Goal: Use online tool/utility: Utilize a website feature to perform a specific function

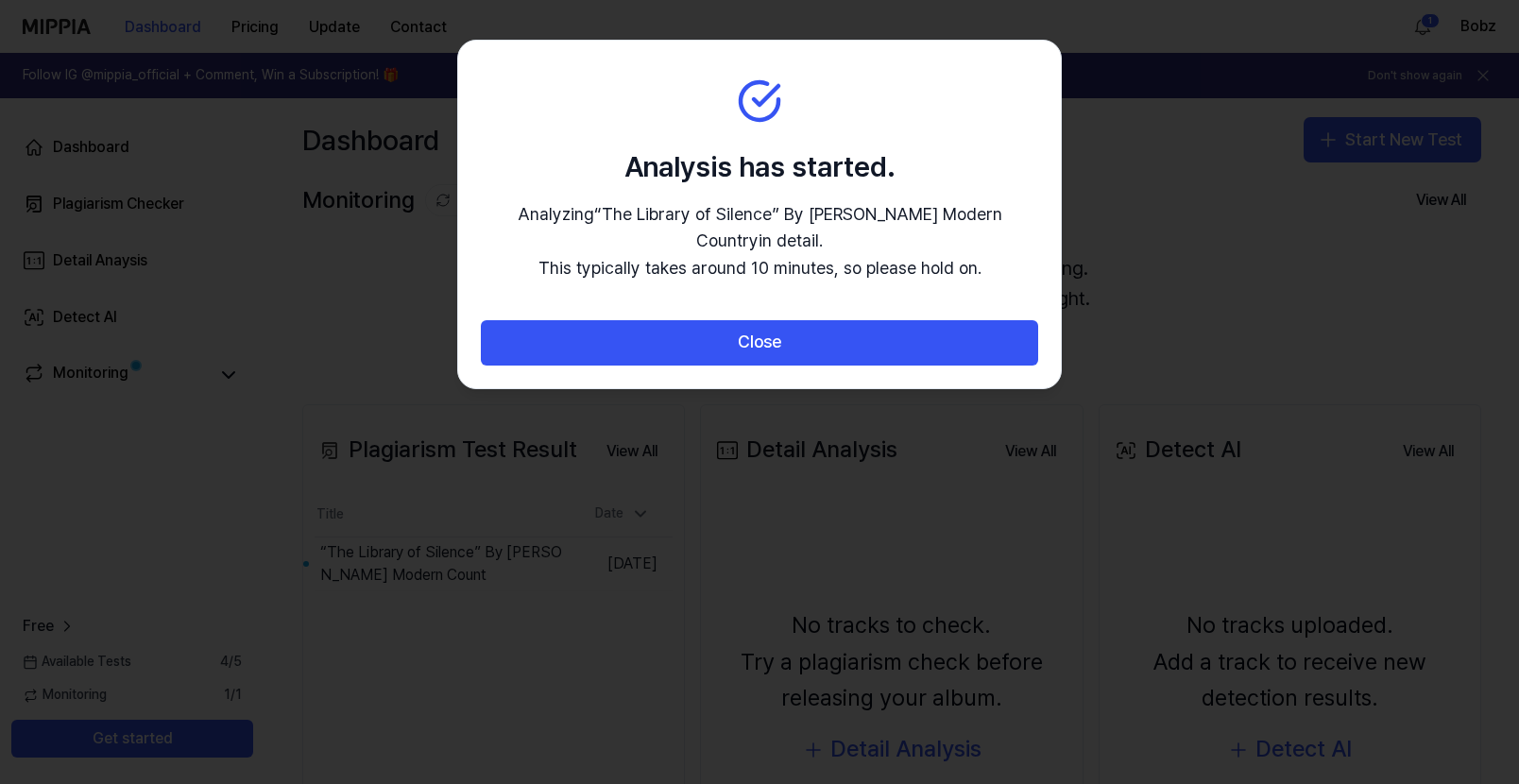
click at [925, 146] on h2 "Analysis has started." at bounding box center [759, 166] width 557 height 39
click at [922, 148] on h2 "Analysis has started." at bounding box center [759, 166] width 557 height 39
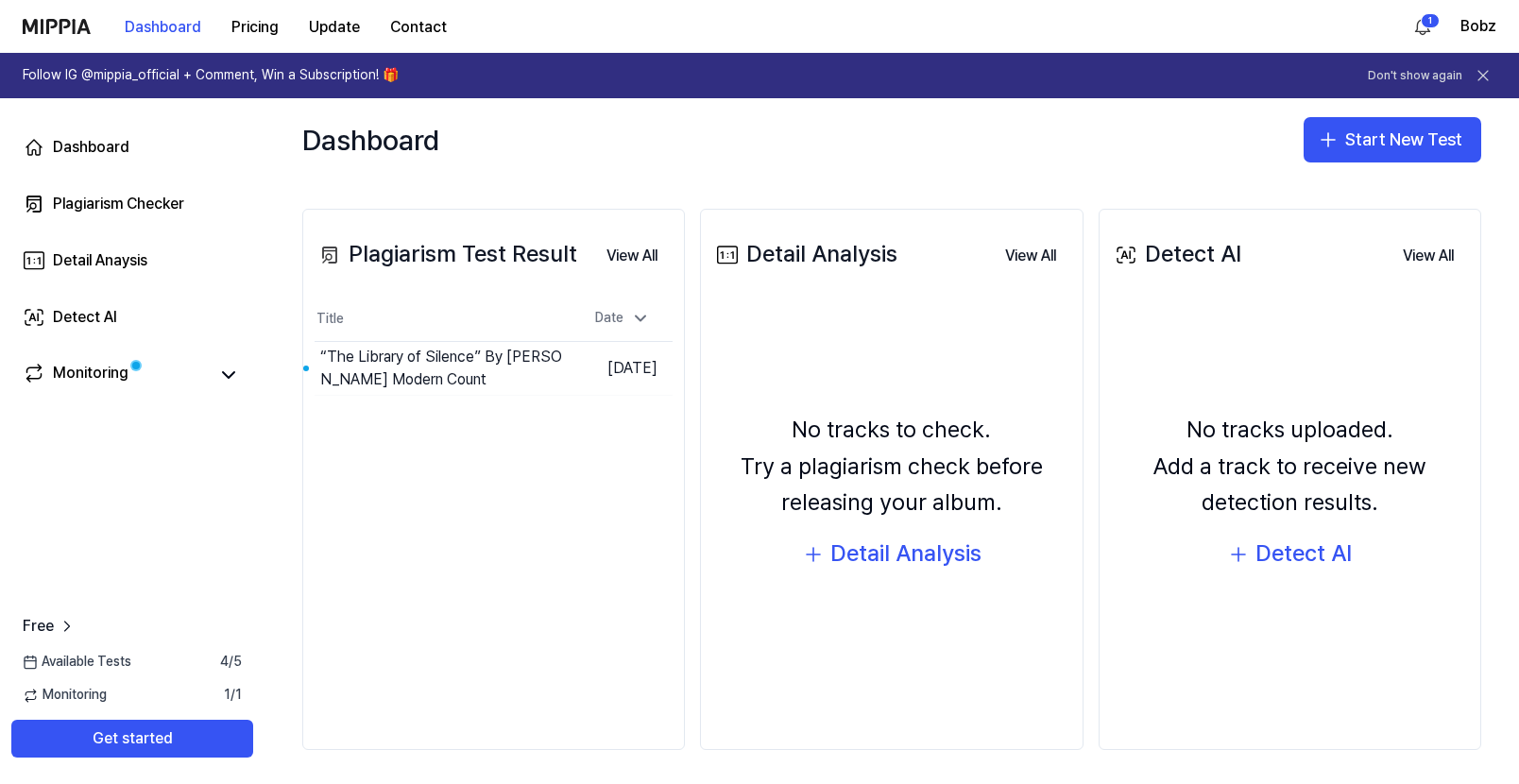
scroll to position [199, 0]
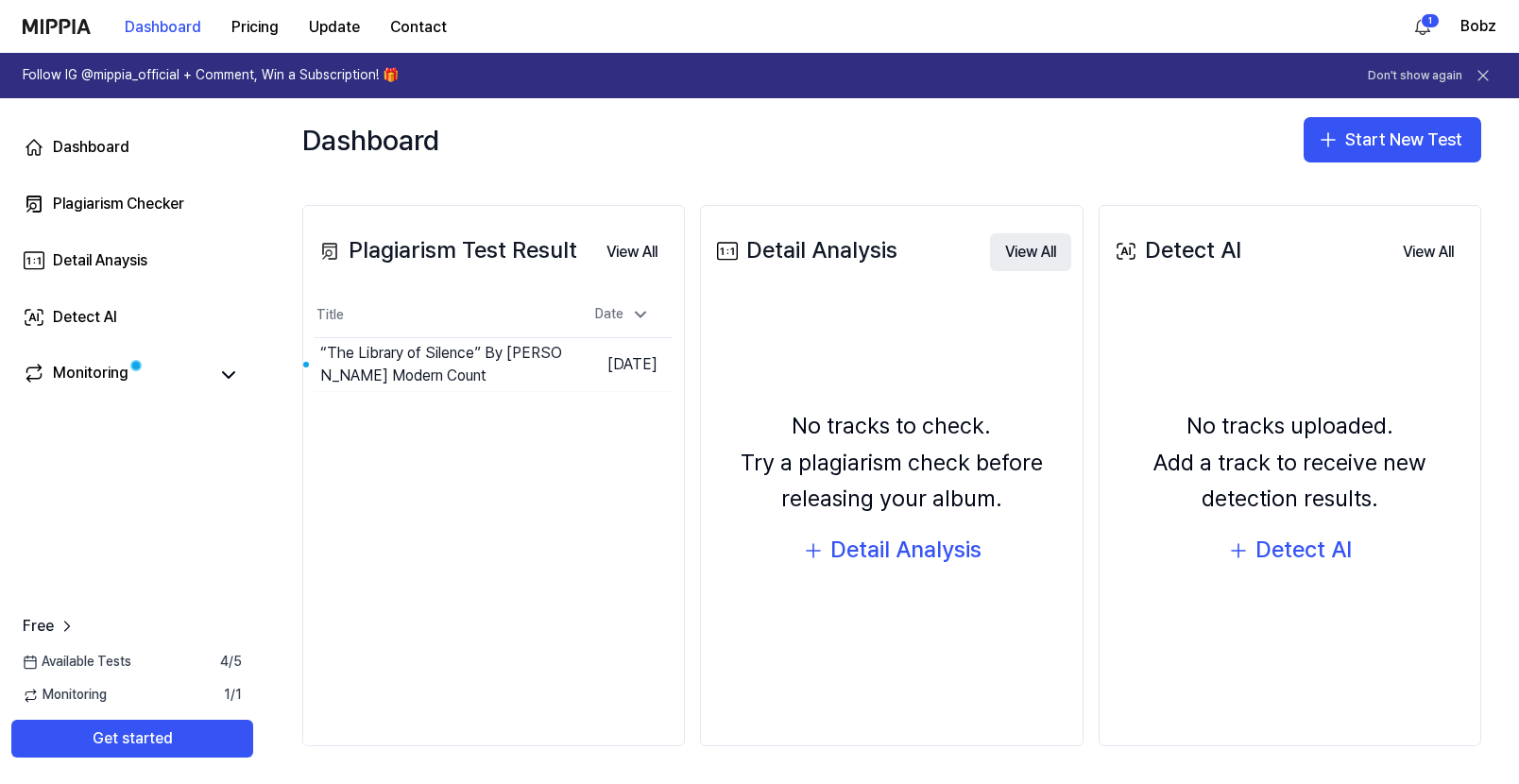
click at [1019, 257] on button "View All" at bounding box center [1031, 252] width 81 height 37
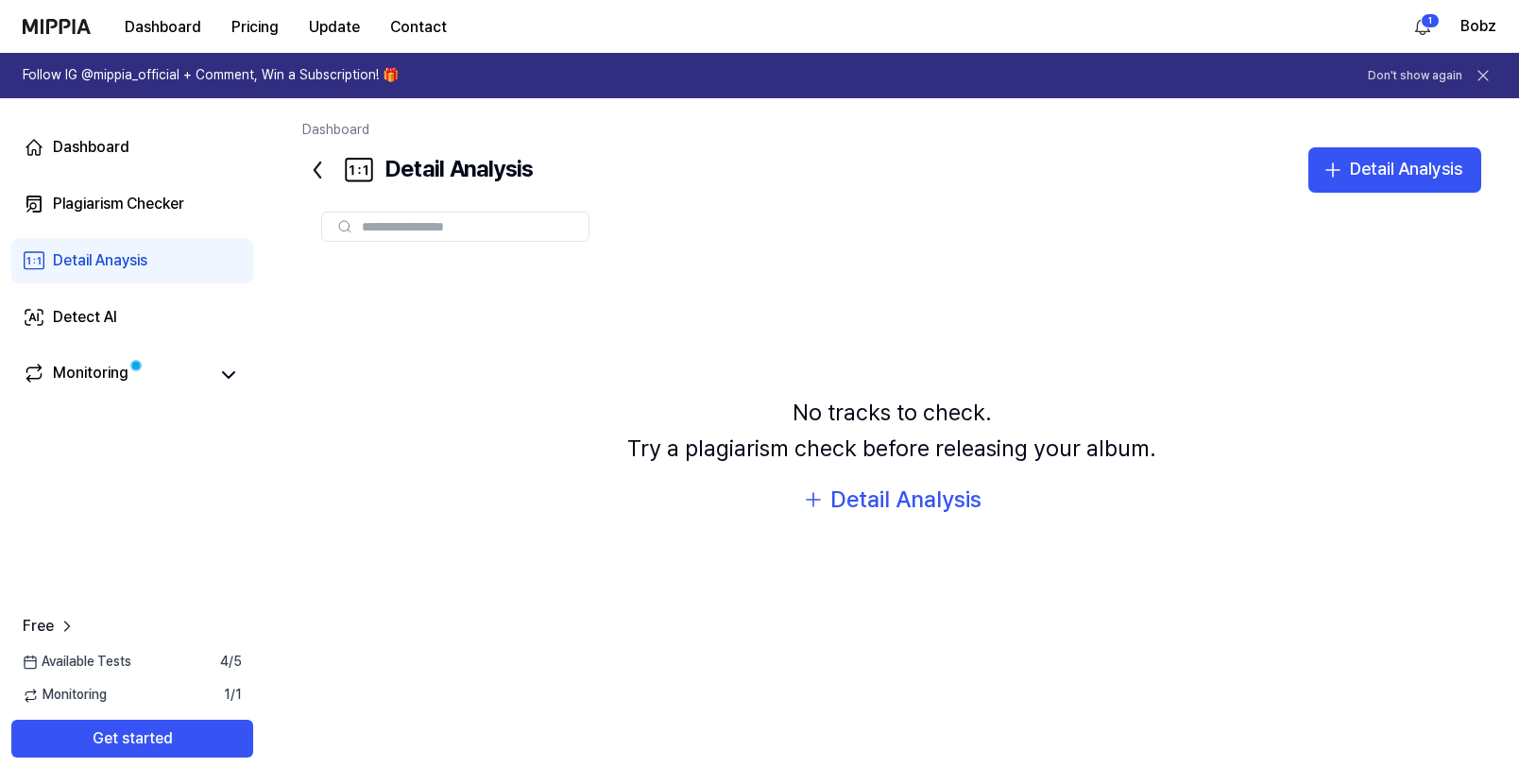
click at [316, 167] on icon at bounding box center [318, 170] width 6 height 15
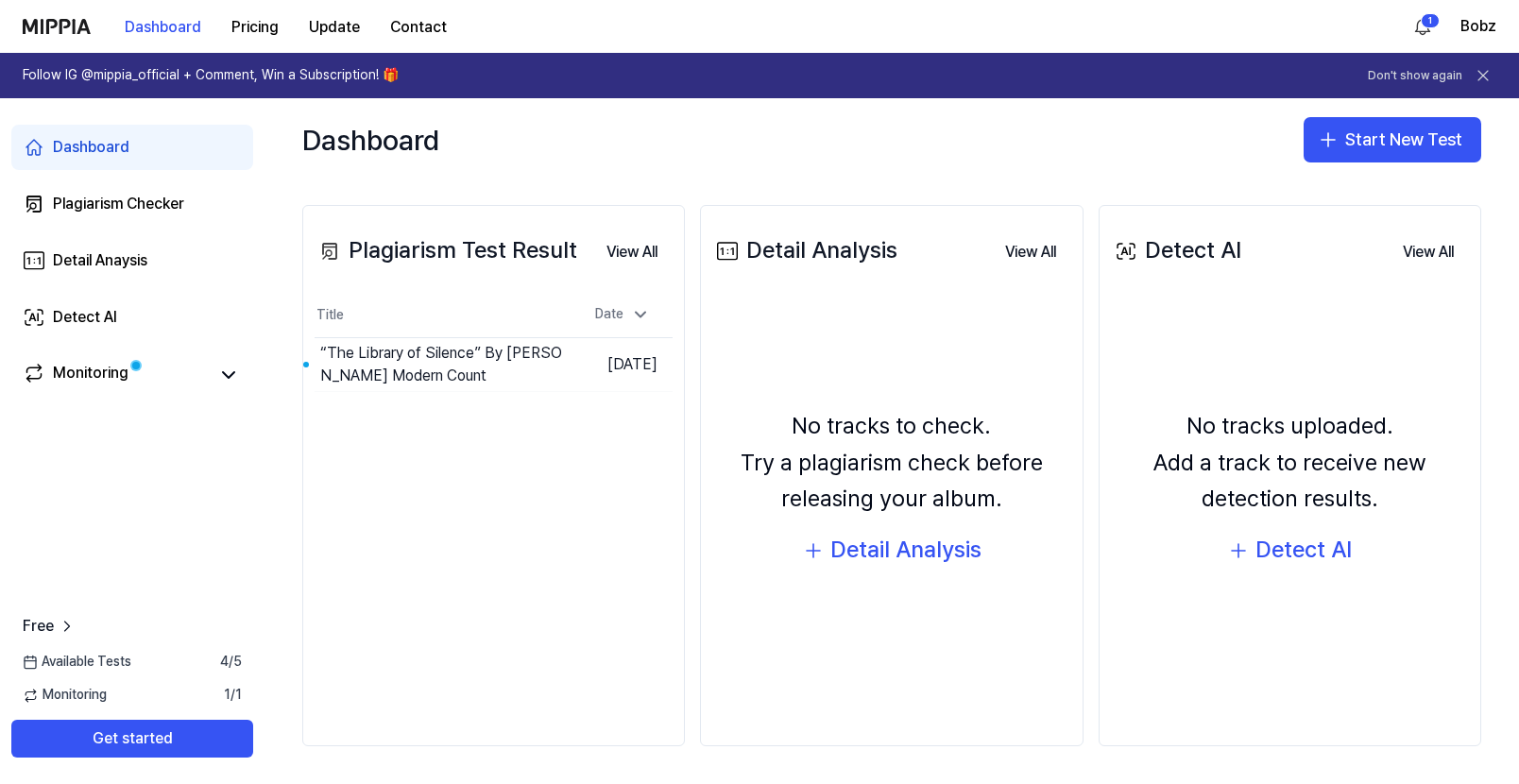
scroll to position [194, 0]
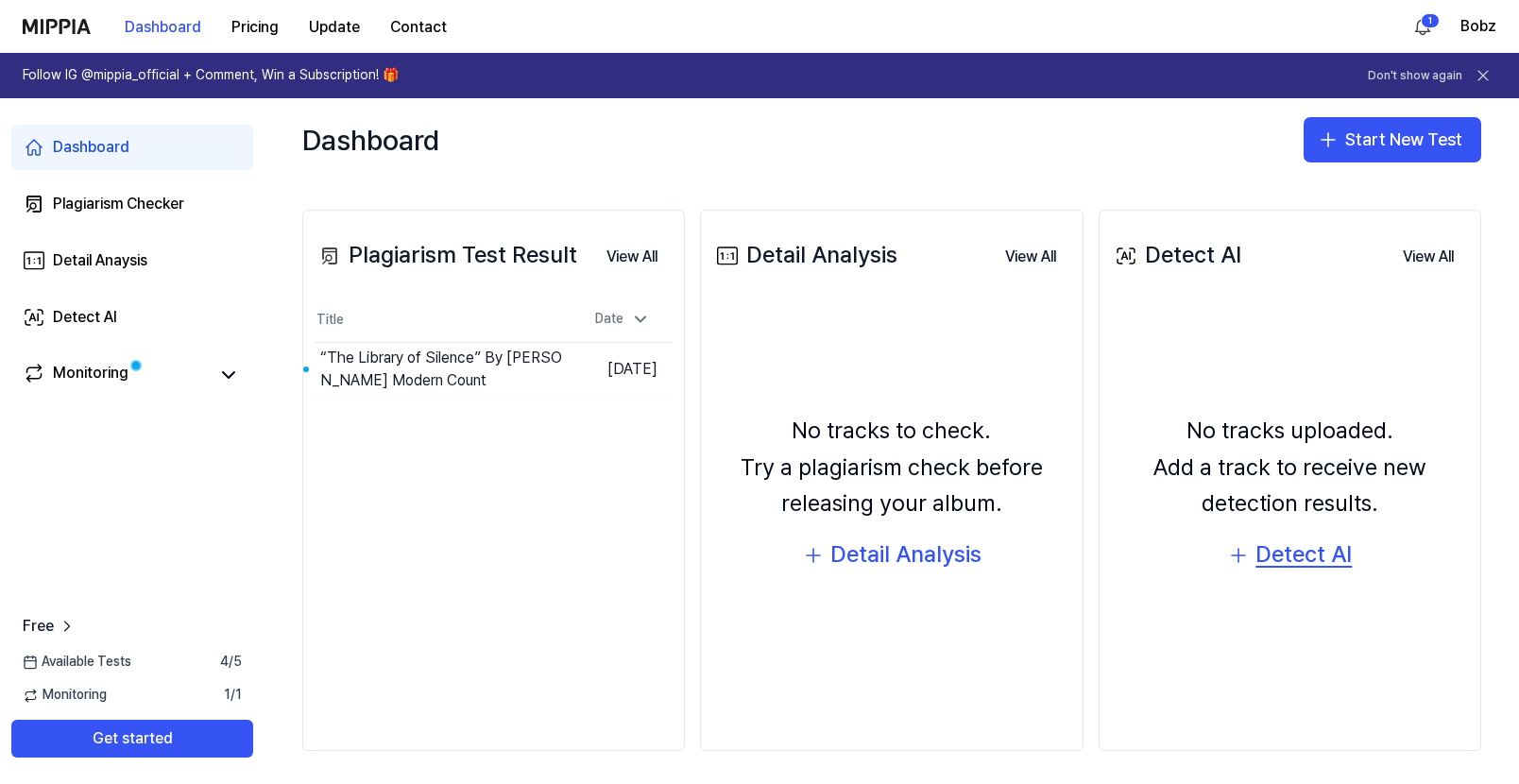
click at [1277, 550] on div "Detect AI" at bounding box center [1304, 554] width 97 height 36
click at [1387, 138] on button "Start New Test" at bounding box center [1393, 140] width 178 height 45
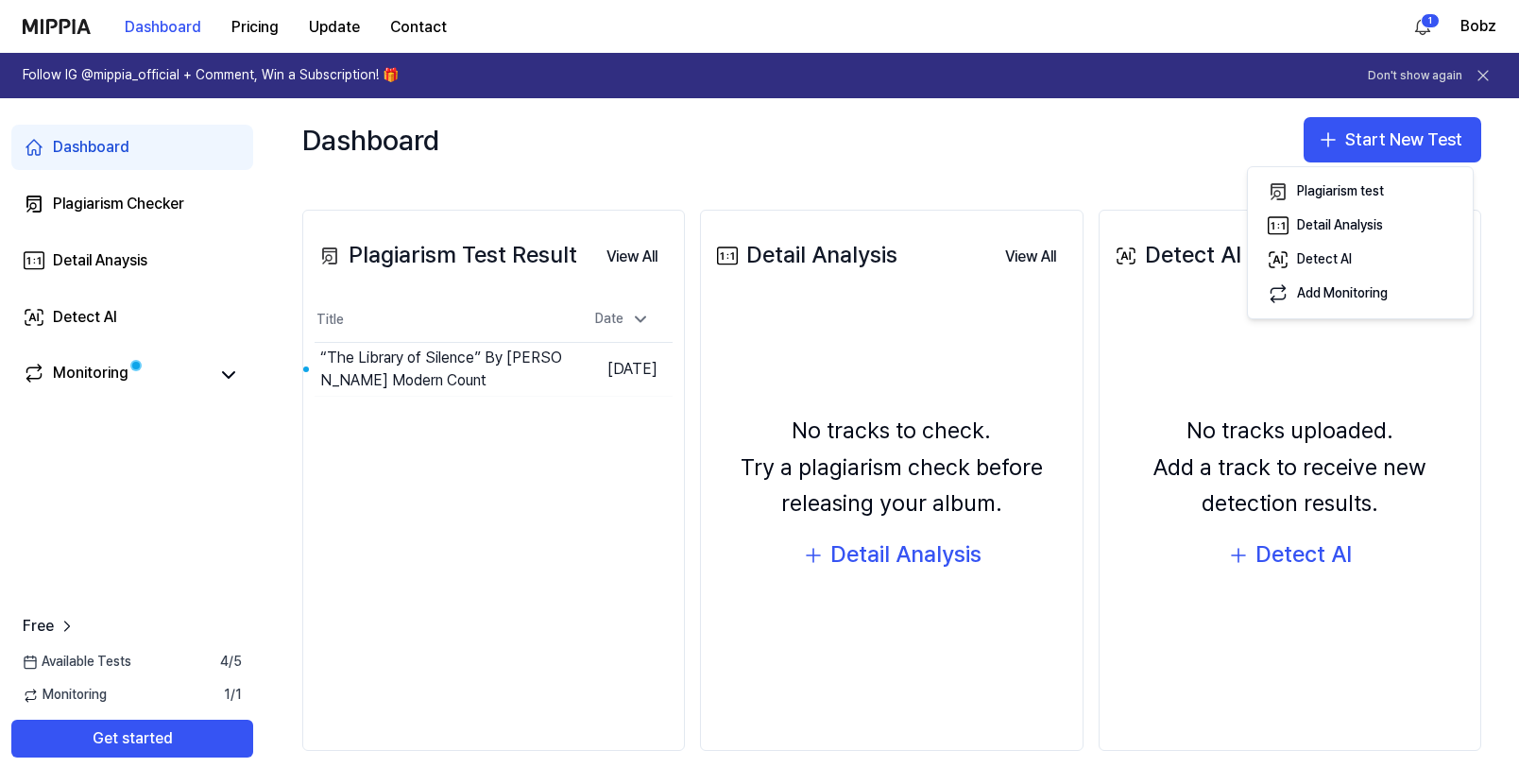
click at [864, 328] on div "No tracks to check. Try a plagiarism check before releasing your album. Detail …" at bounding box center [891, 493] width 358 height 362
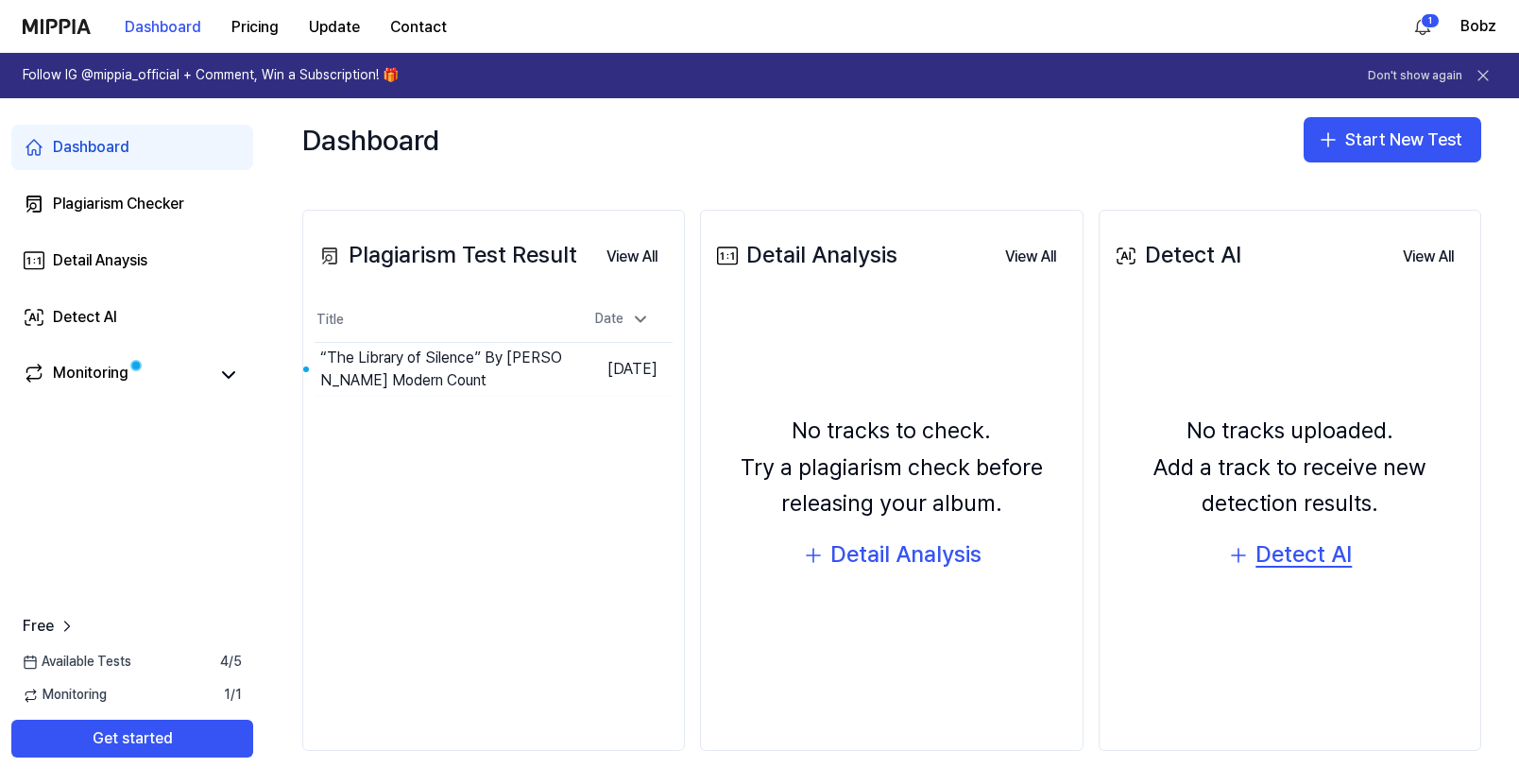
click at [1272, 557] on div "Detect AI" at bounding box center [1304, 554] width 97 height 36
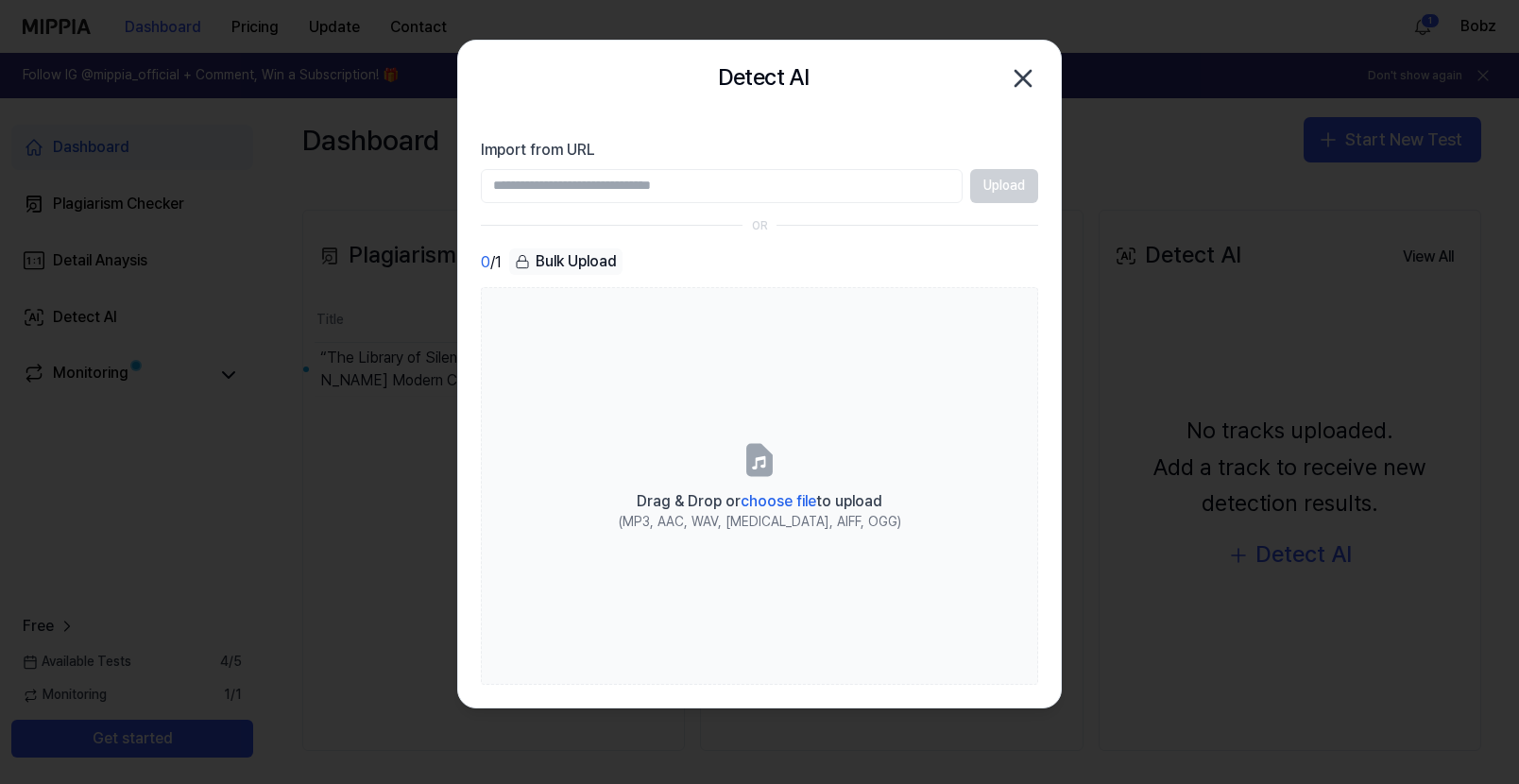
click at [581, 181] on input "Import from URL" at bounding box center [721, 185] width 481 height 34
type input "**********"
click at [997, 183] on button "Upload" at bounding box center [1004, 185] width 68 height 34
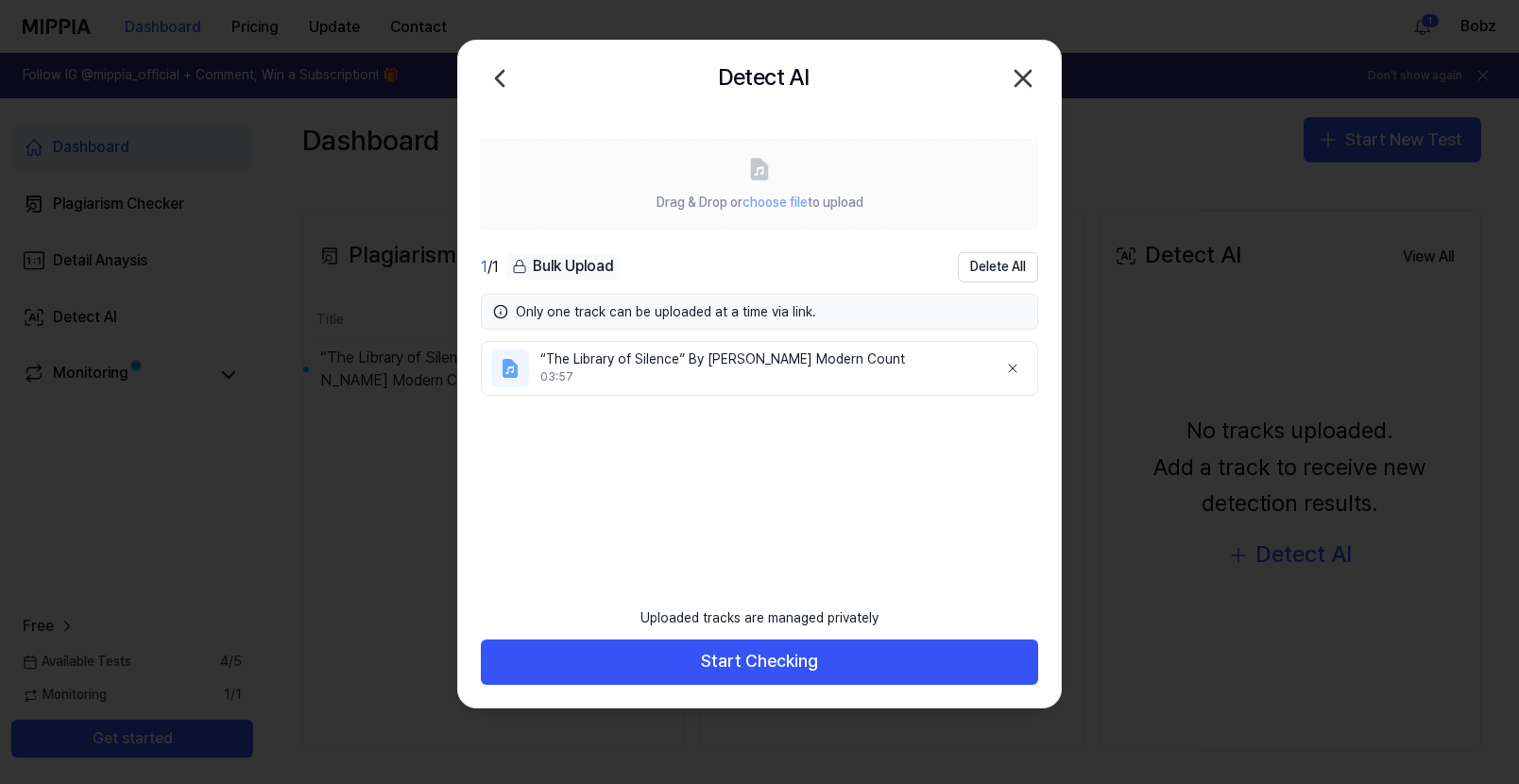
click at [682, 369] on div "03:57" at bounding box center [761, 377] width 442 height 16
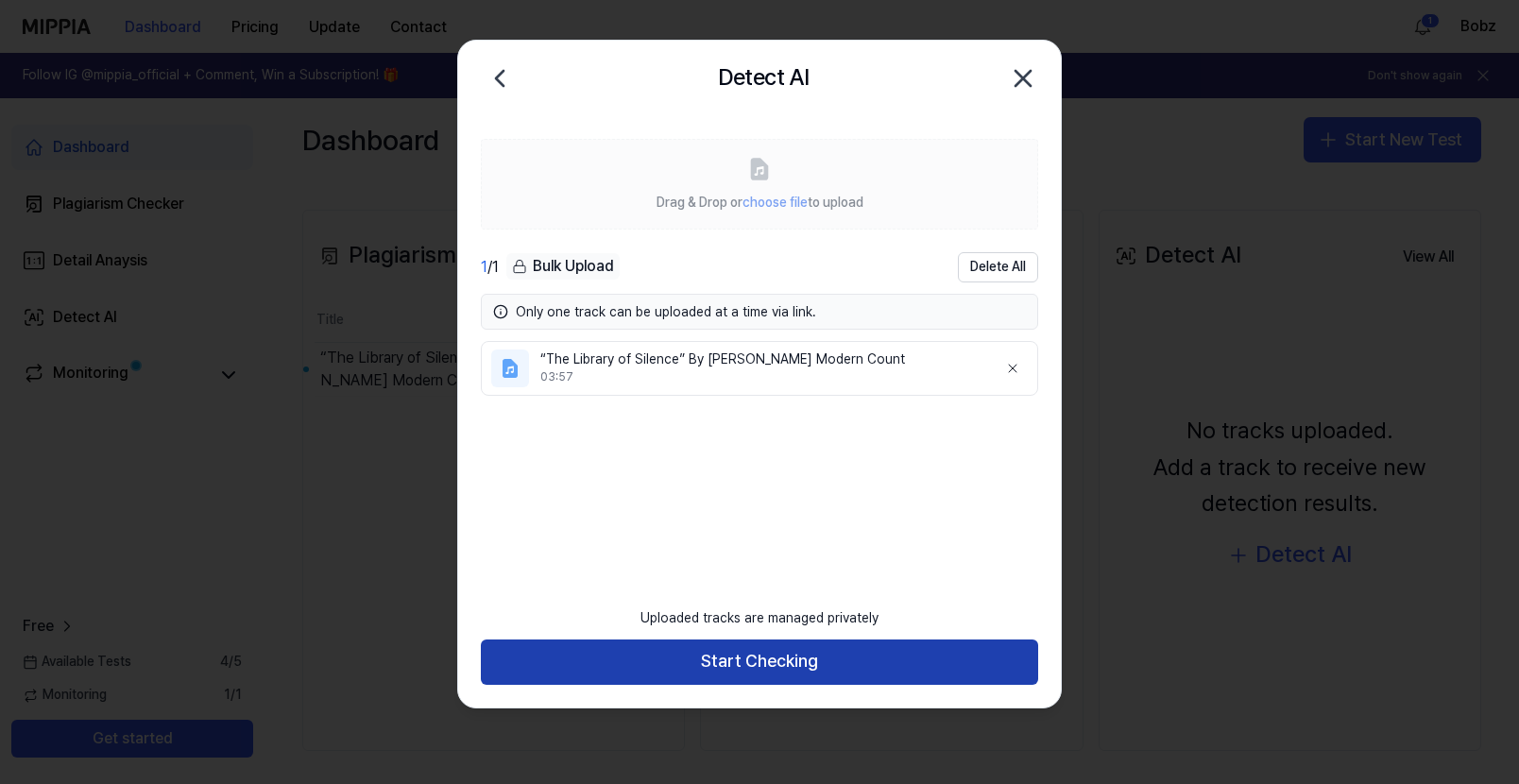
click at [749, 651] on button "Start Checking" at bounding box center [759, 662] width 557 height 45
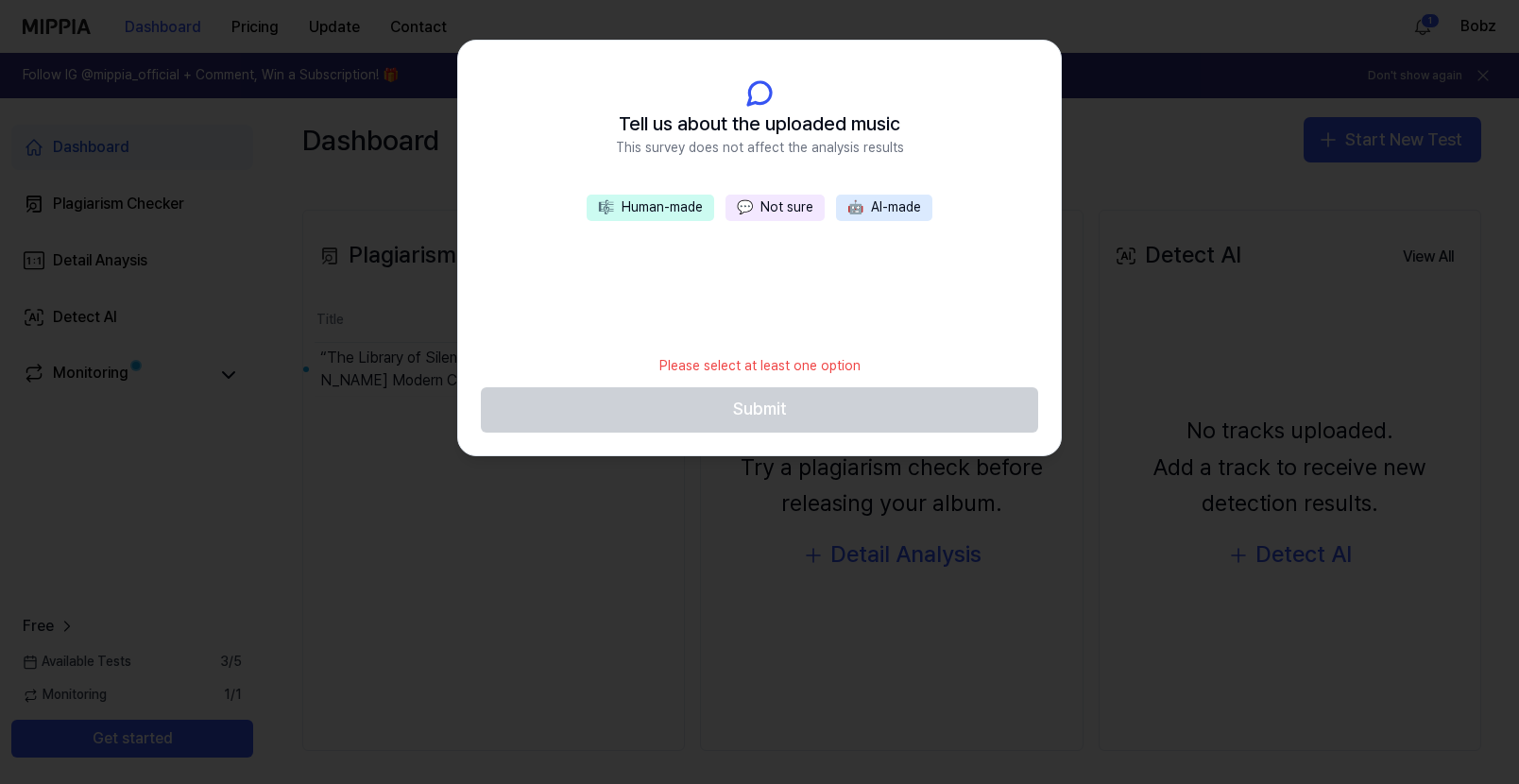
click at [764, 201] on button "💬 Not sure" at bounding box center [775, 207] width 100 height 27
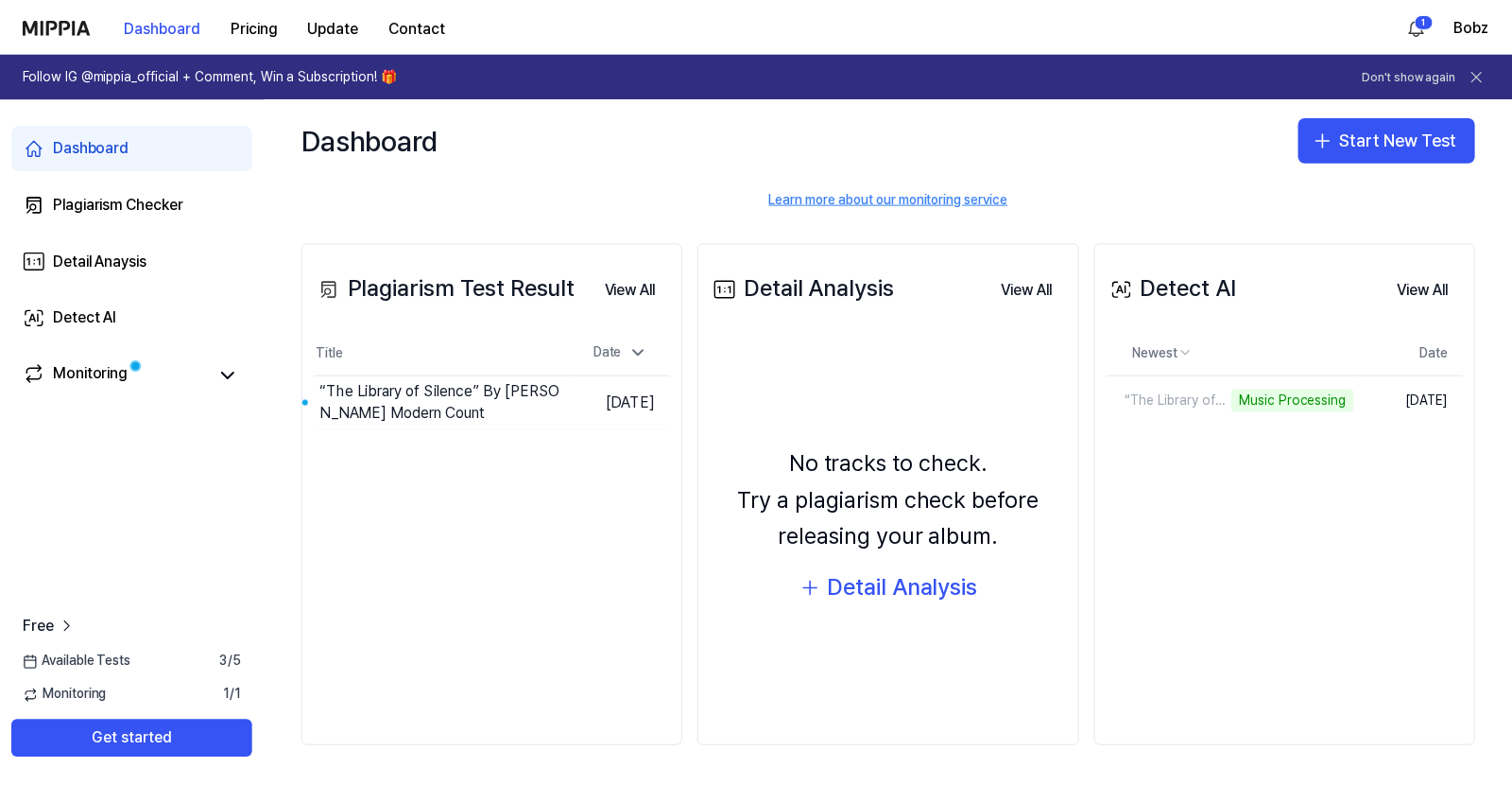
scroll to position [162, 0]
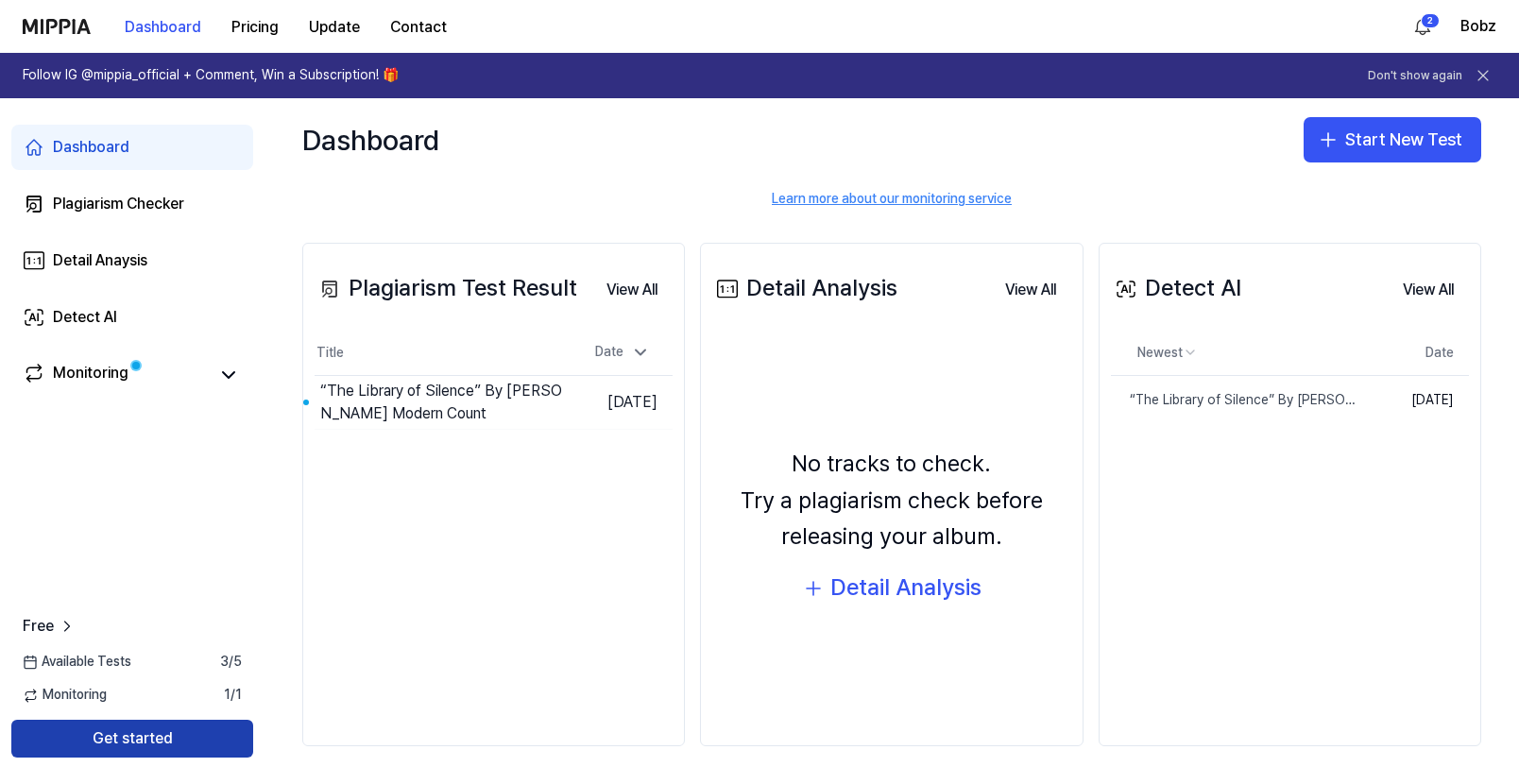
click at [164, 732] on button "Get started" at bounding box center [131, 739] width 242 height 37
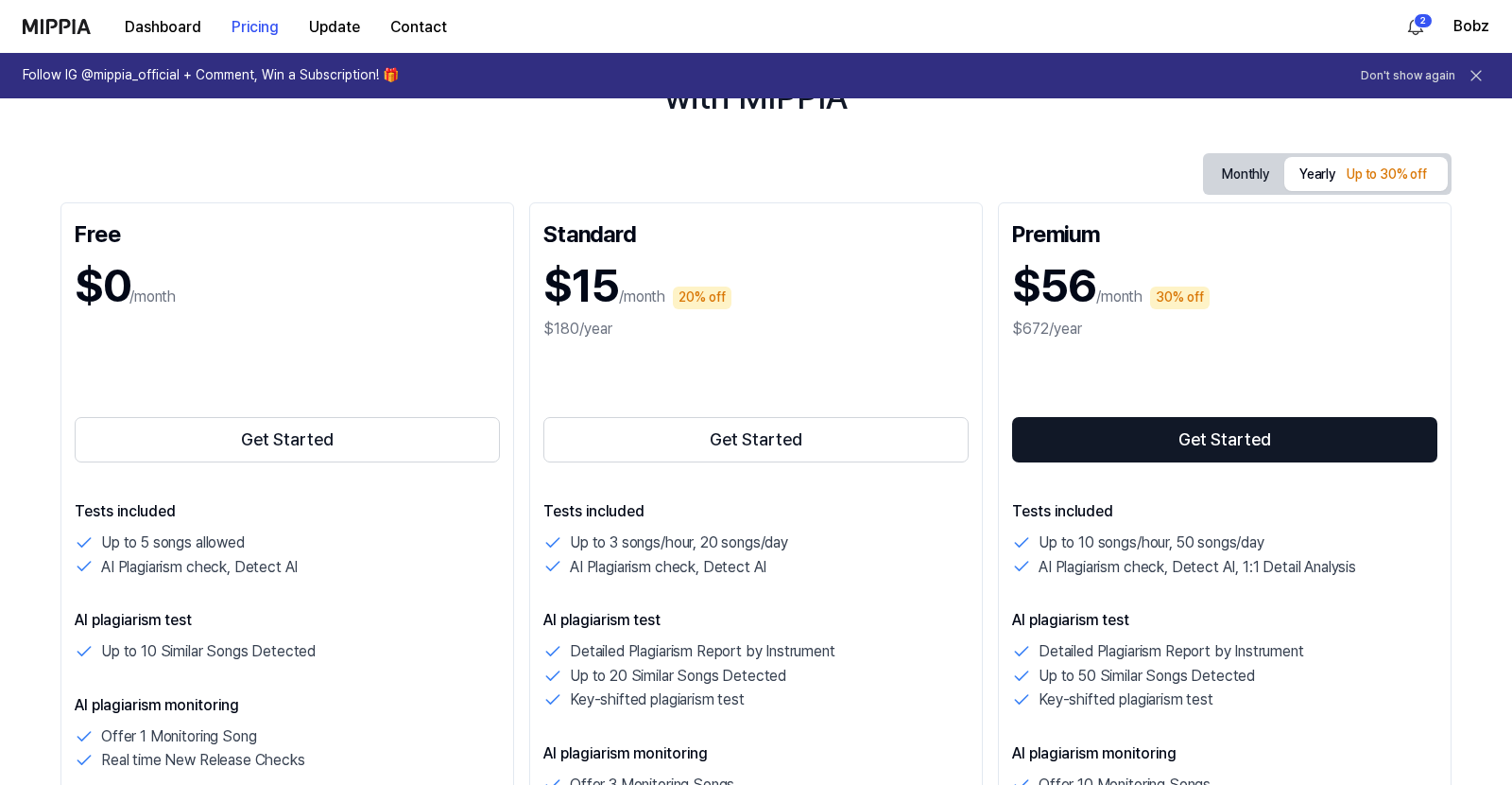
scroll to position [0, 0]
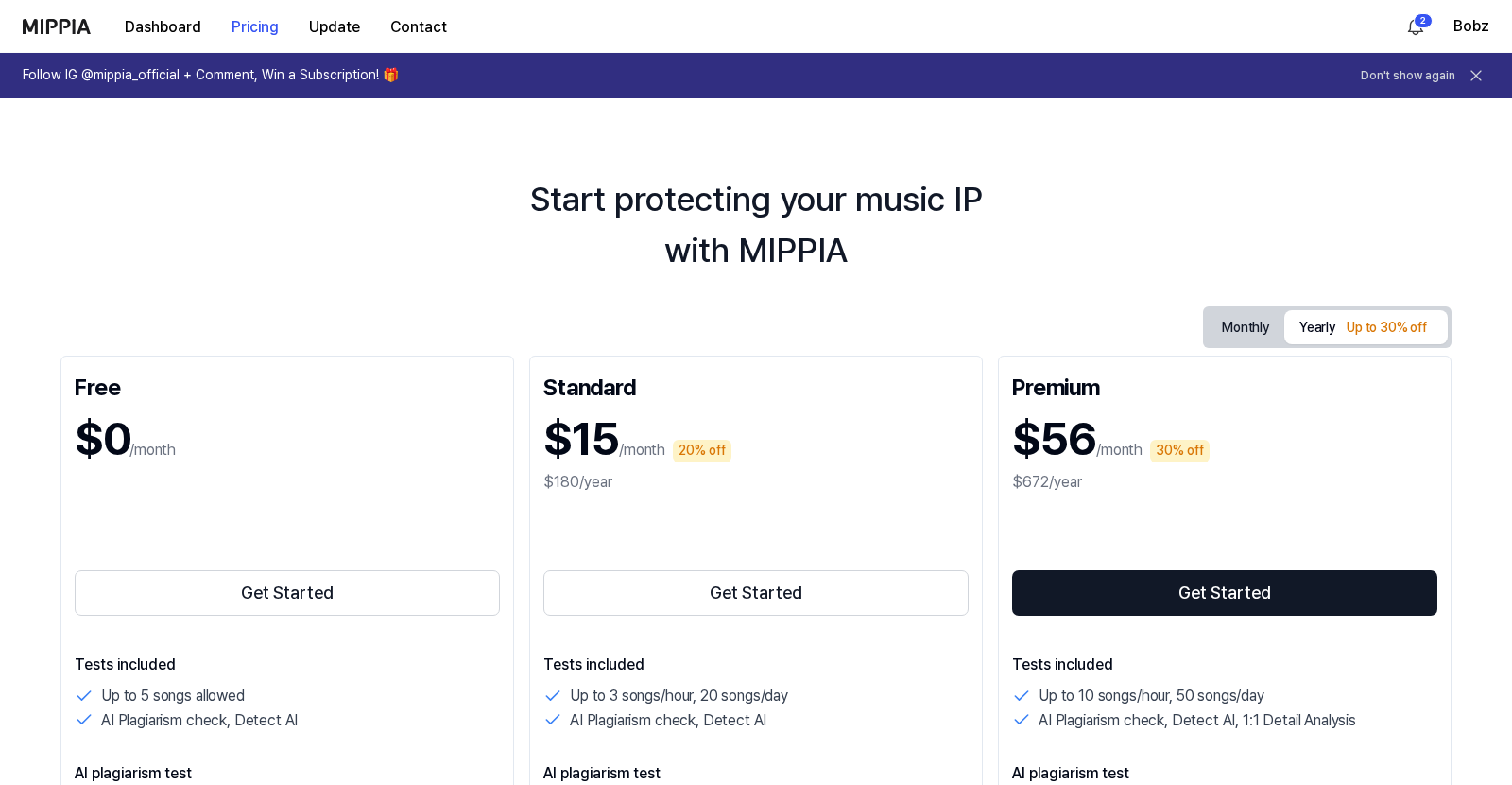
click at [1475, 76] on icon at bounding box center [1475, 75] width 19 height 19
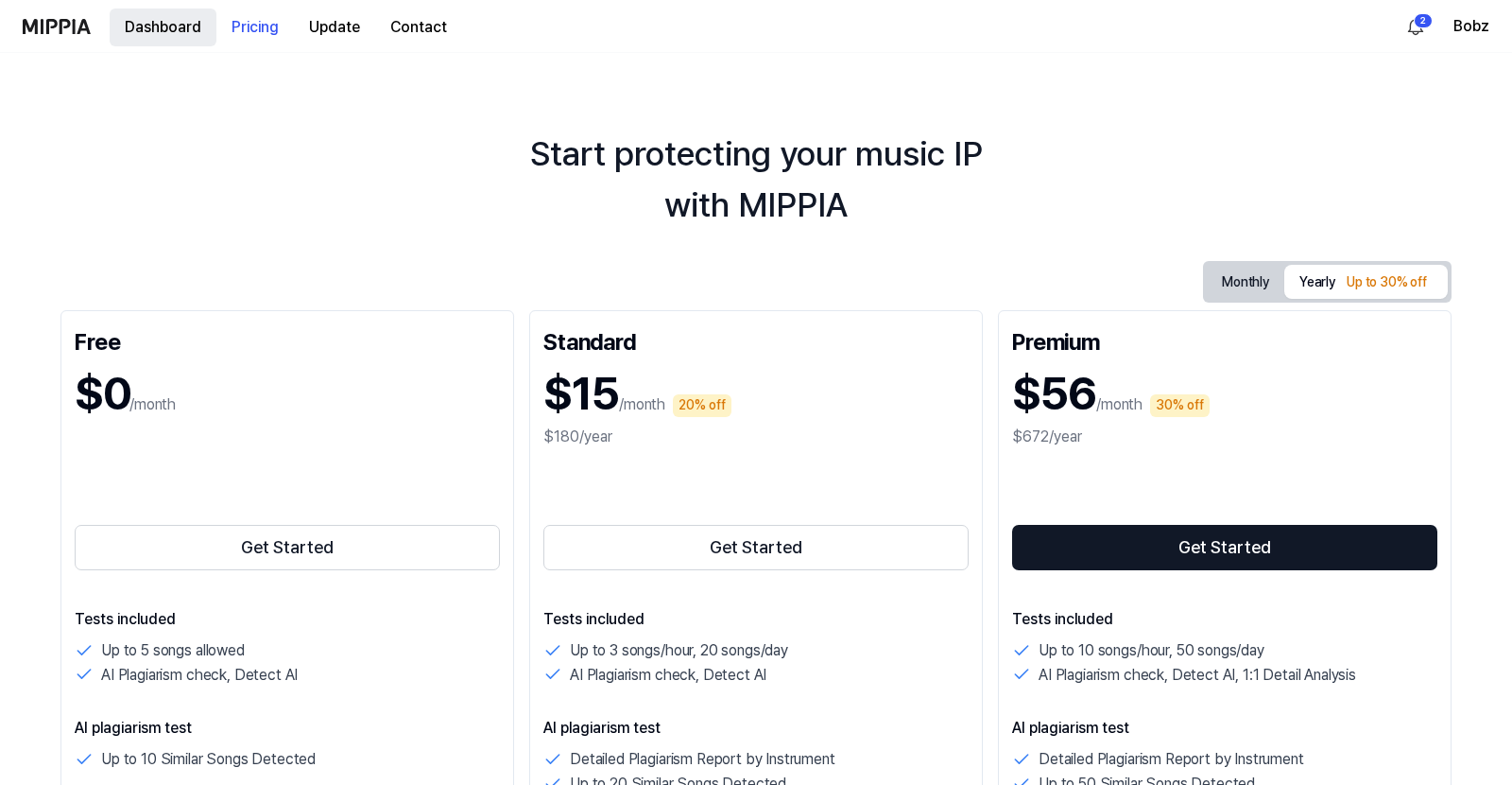
click at [139, 27] on button "Dashboard" at bounding box center [163, 28] width 107 height 38
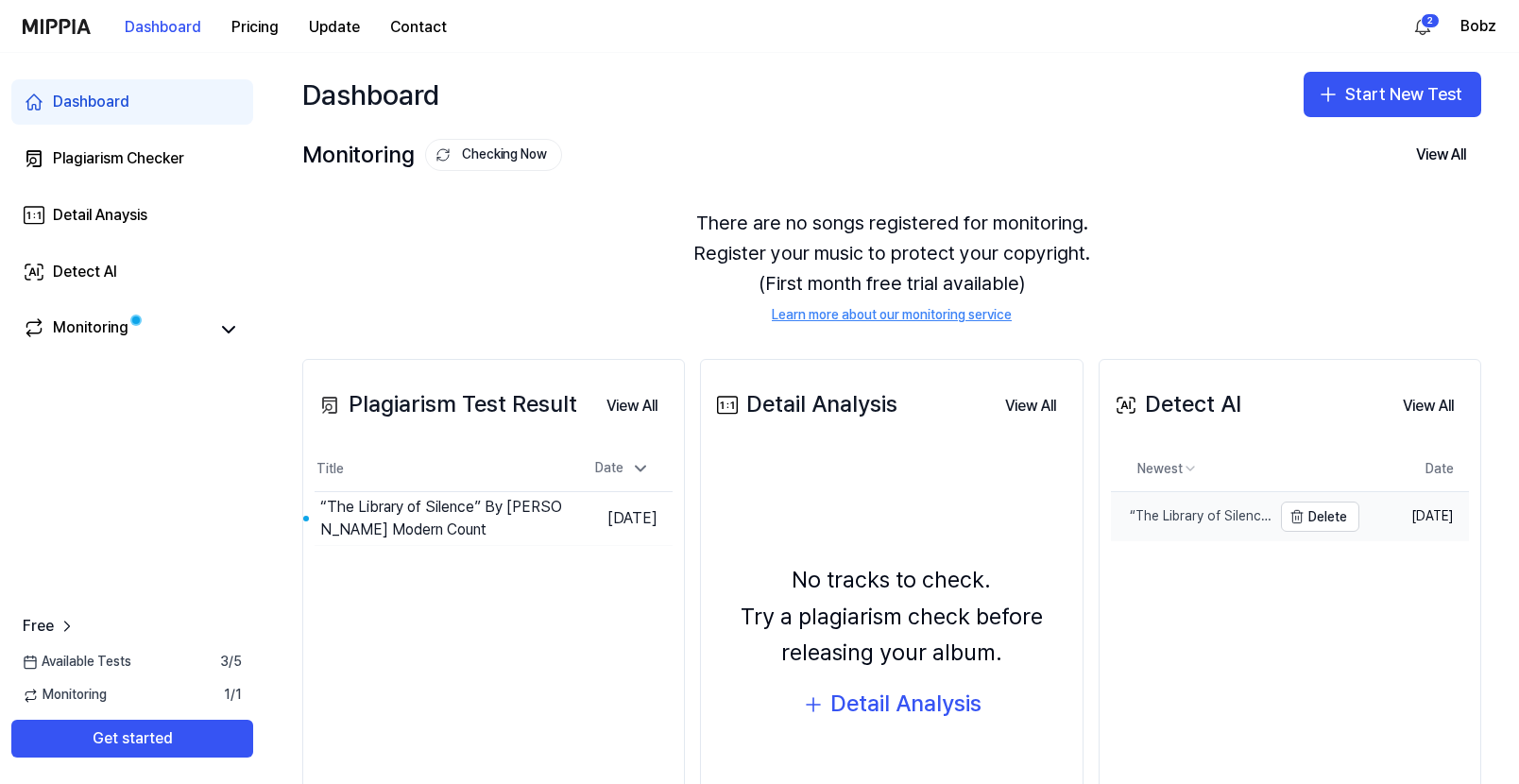
click at [1206, 515] on div "“The Library of Silence” By [PERSON_NAME] Modern Count" at bounding box center [1191, 516] width 161 height 19
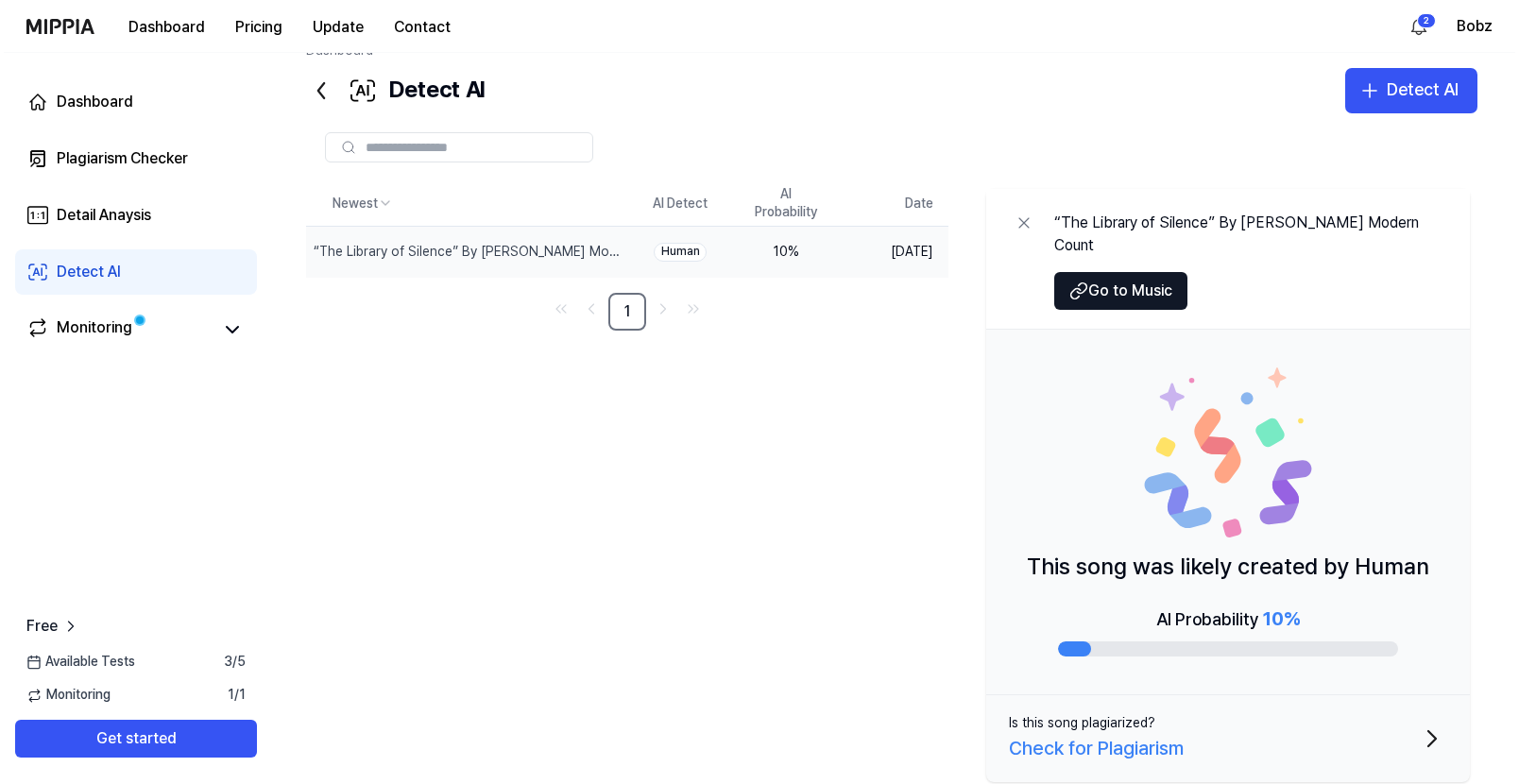
scroll to position [55, 0]
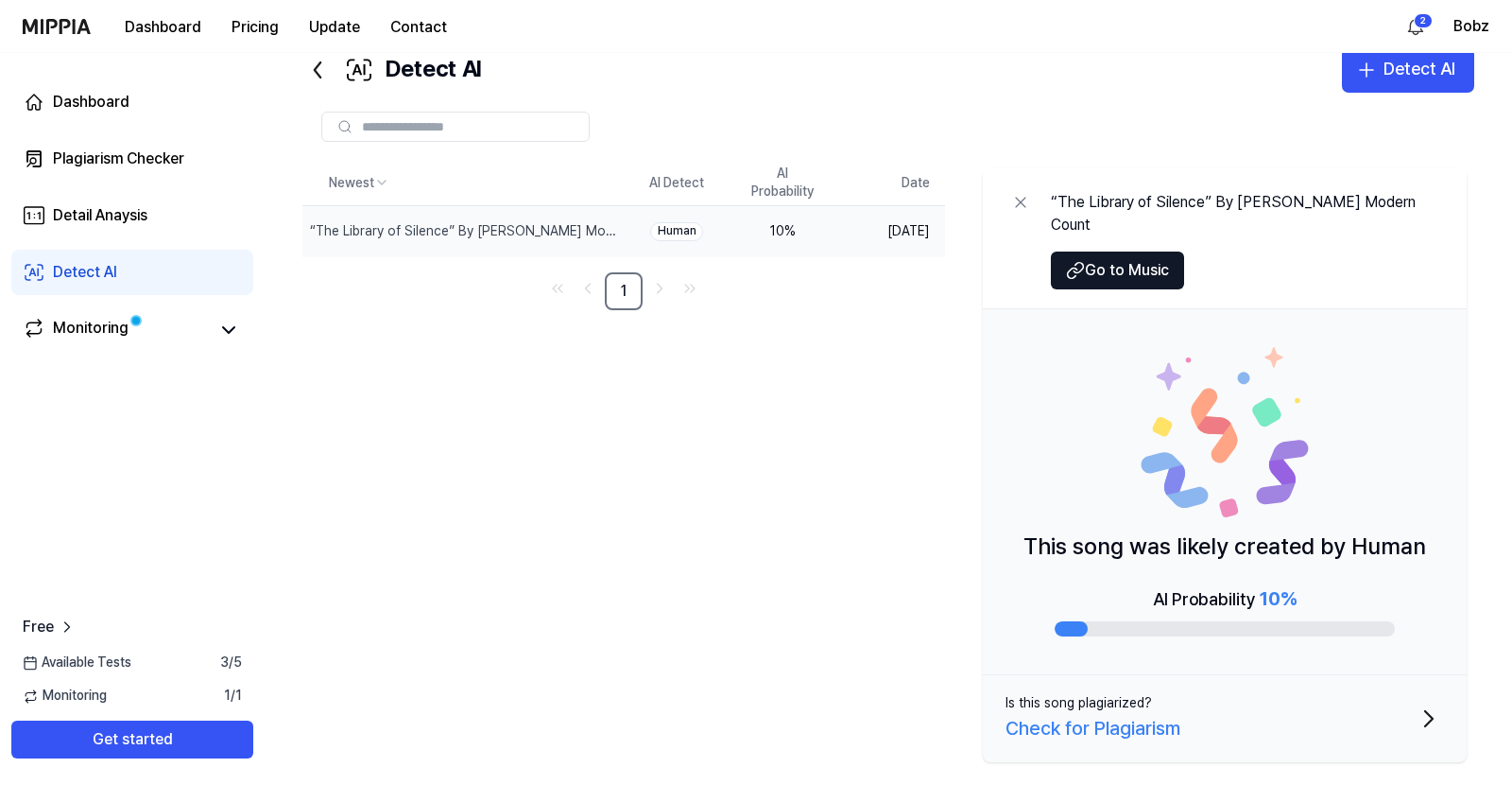
click at [1116, 713] on div "Check for Plagiarism" at bounding box center [1093, 728] width 175 height 31
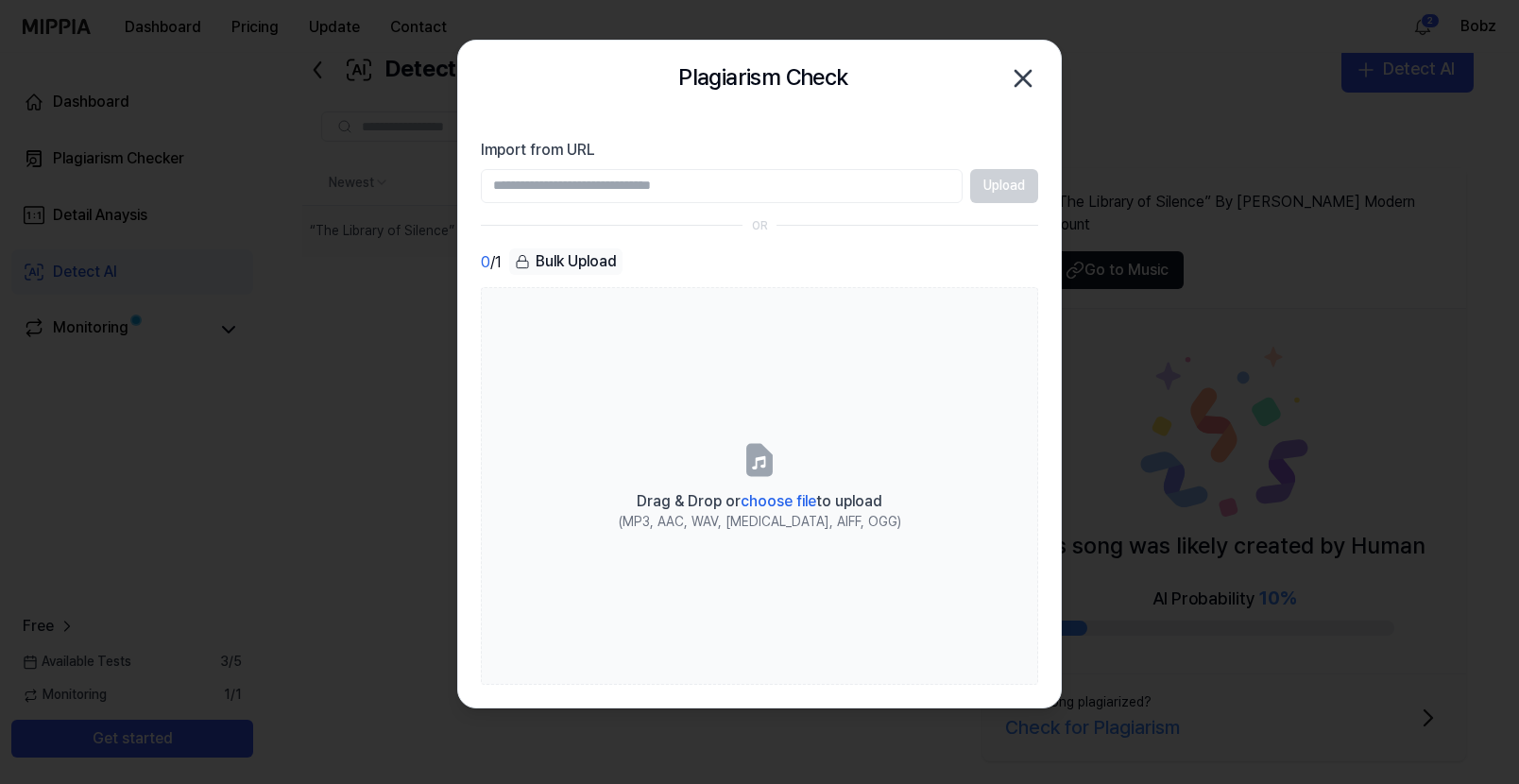
click at [592, 184] on input "Import from URL" at bounding box center [721, 185] width 481 height 34
paste input "**********"
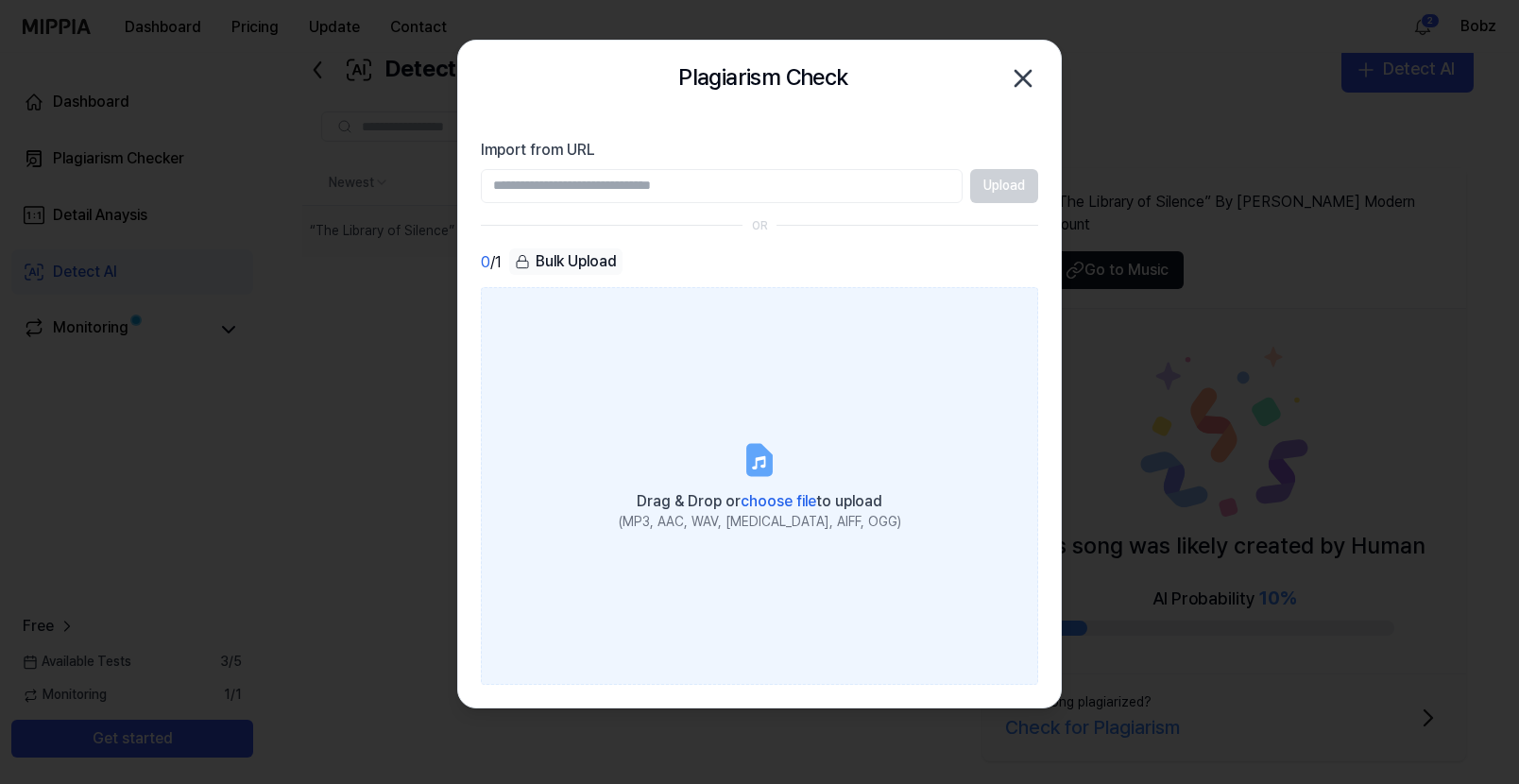
type input "**********"
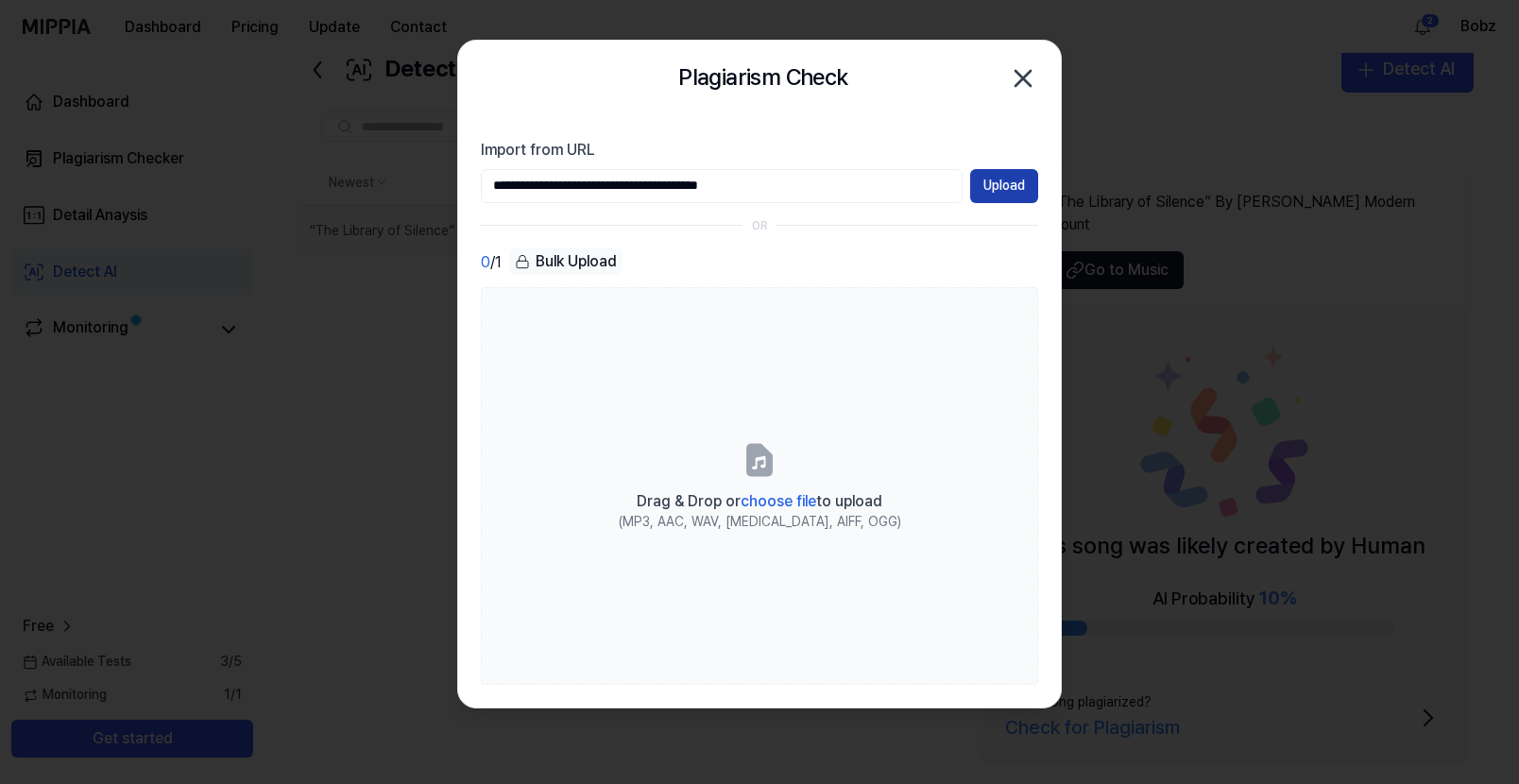
click at [1006, 180] on button "Upload" at bounding box center [1004, 185] width 68 height 34
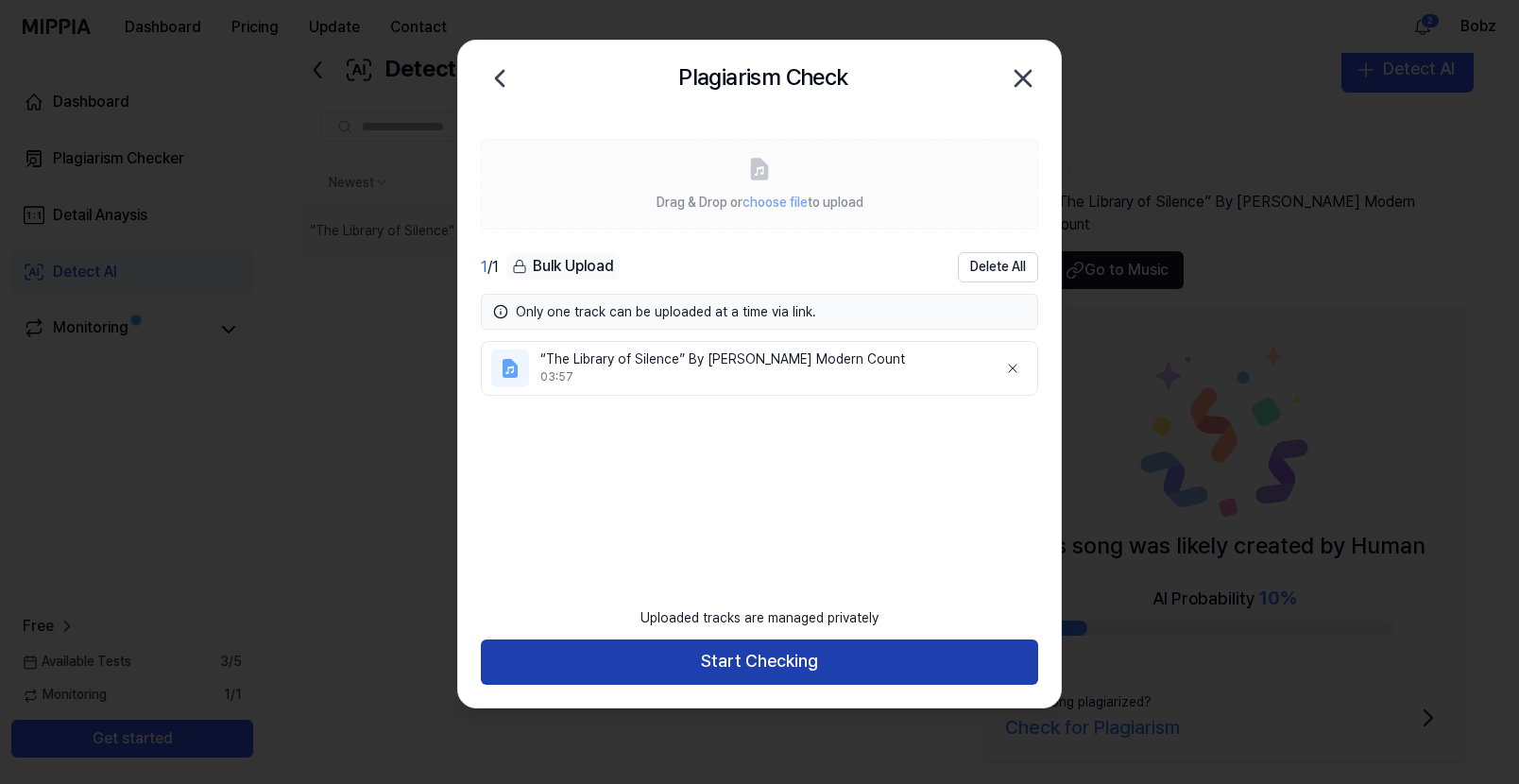
click at [736, 658] on button "Start Checking" at bounding box center [759, 662] width 557 height 45
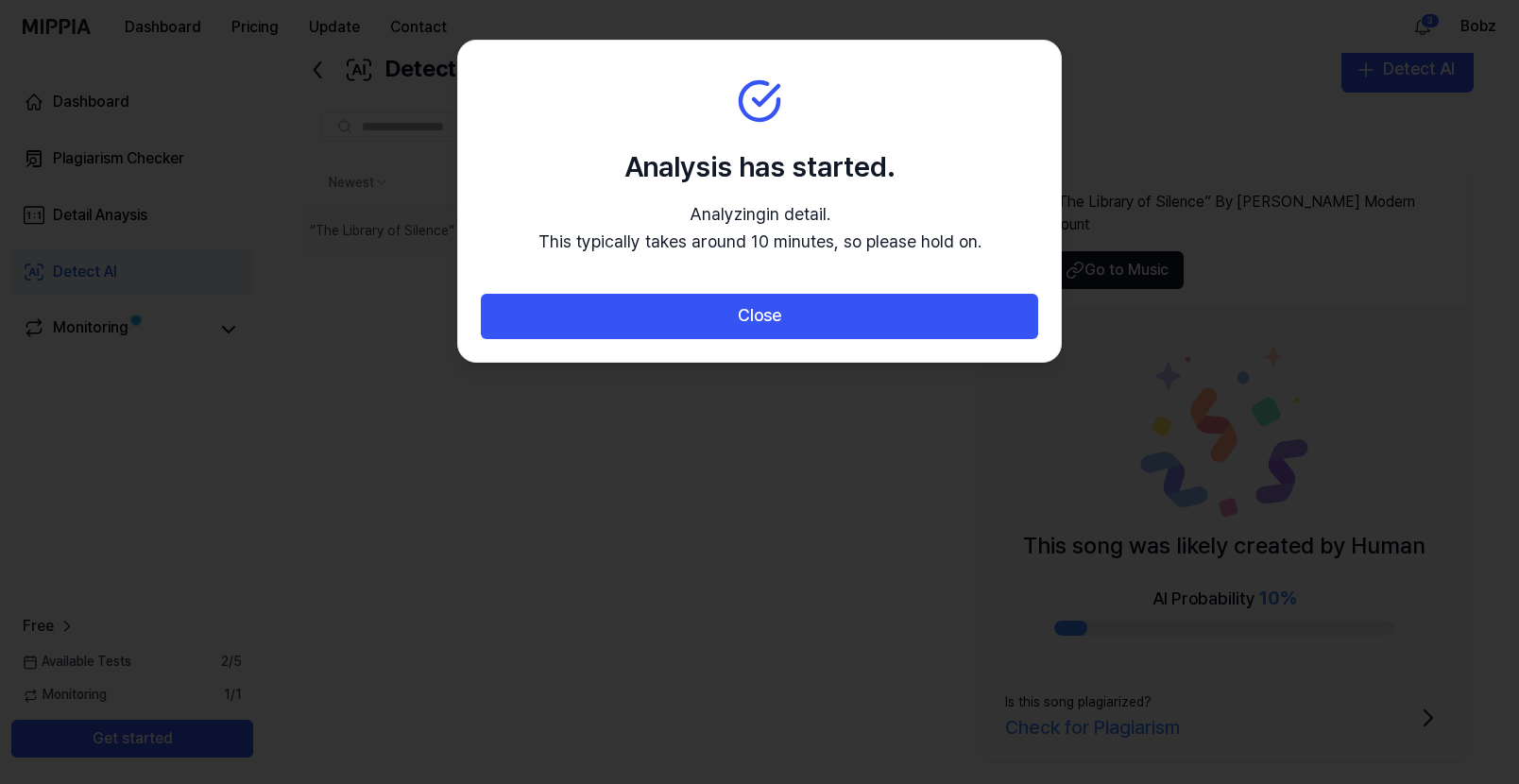
click at [1187, 143] on div at bounding box center [760, 392] width 1519 height 784
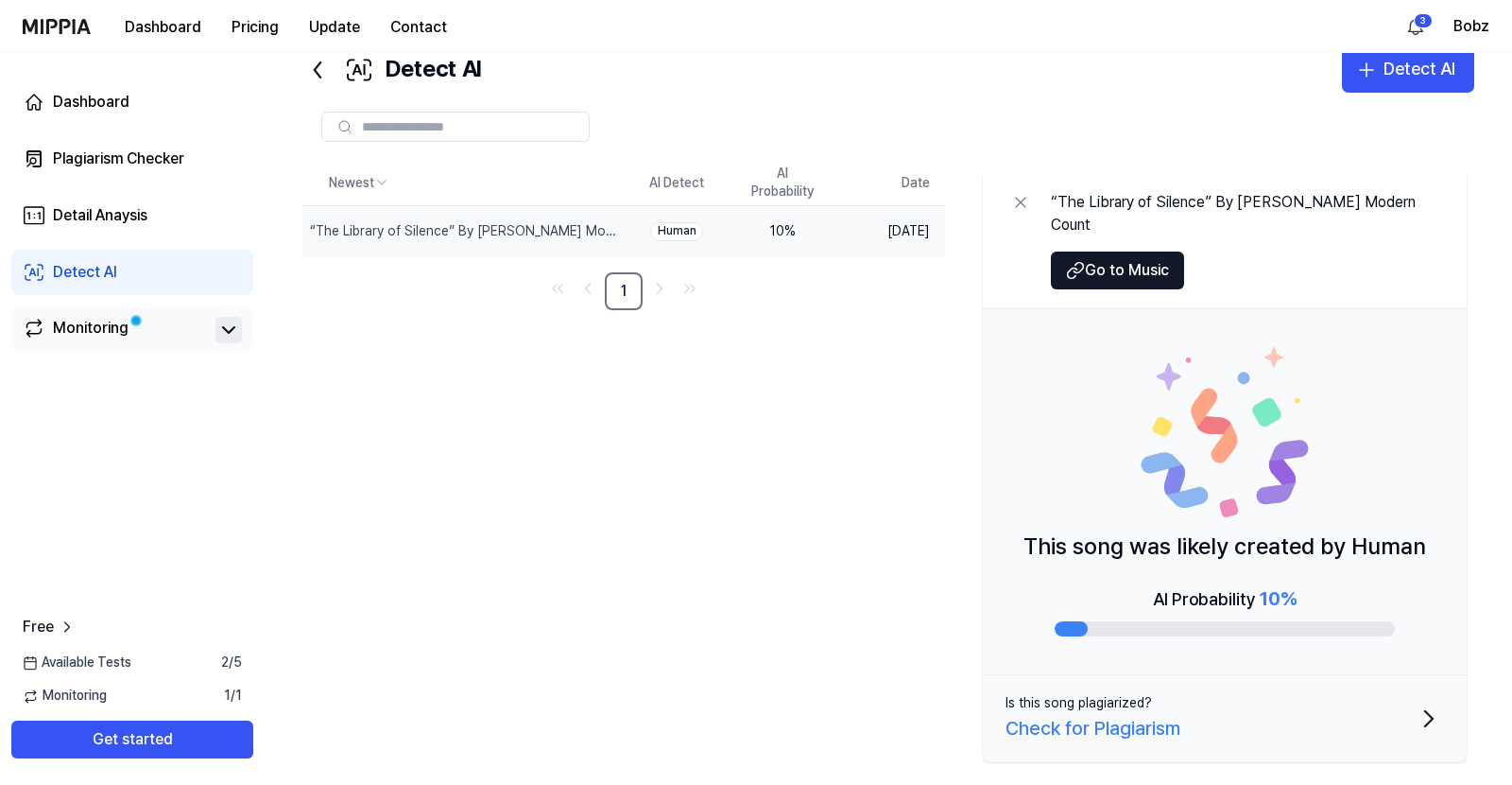
click at [225, 327] on icon at bounding box center [228, 330] width 23 height 23
click at [232, 332] on icon at bounding box center [228, 330] width 11 height 6
click at [1073, 713] on div "Check for Plagiarism" at bounding box center [1093, 728] width 175 height 31
click at [1157, 713] on div "Check for Plagiarism" at bounding box center [1093, 728] width 175 height 31
click at [1148, 713] on div "Check for Plagiarism" at bounding box center [1093, 728] width 175 height 31
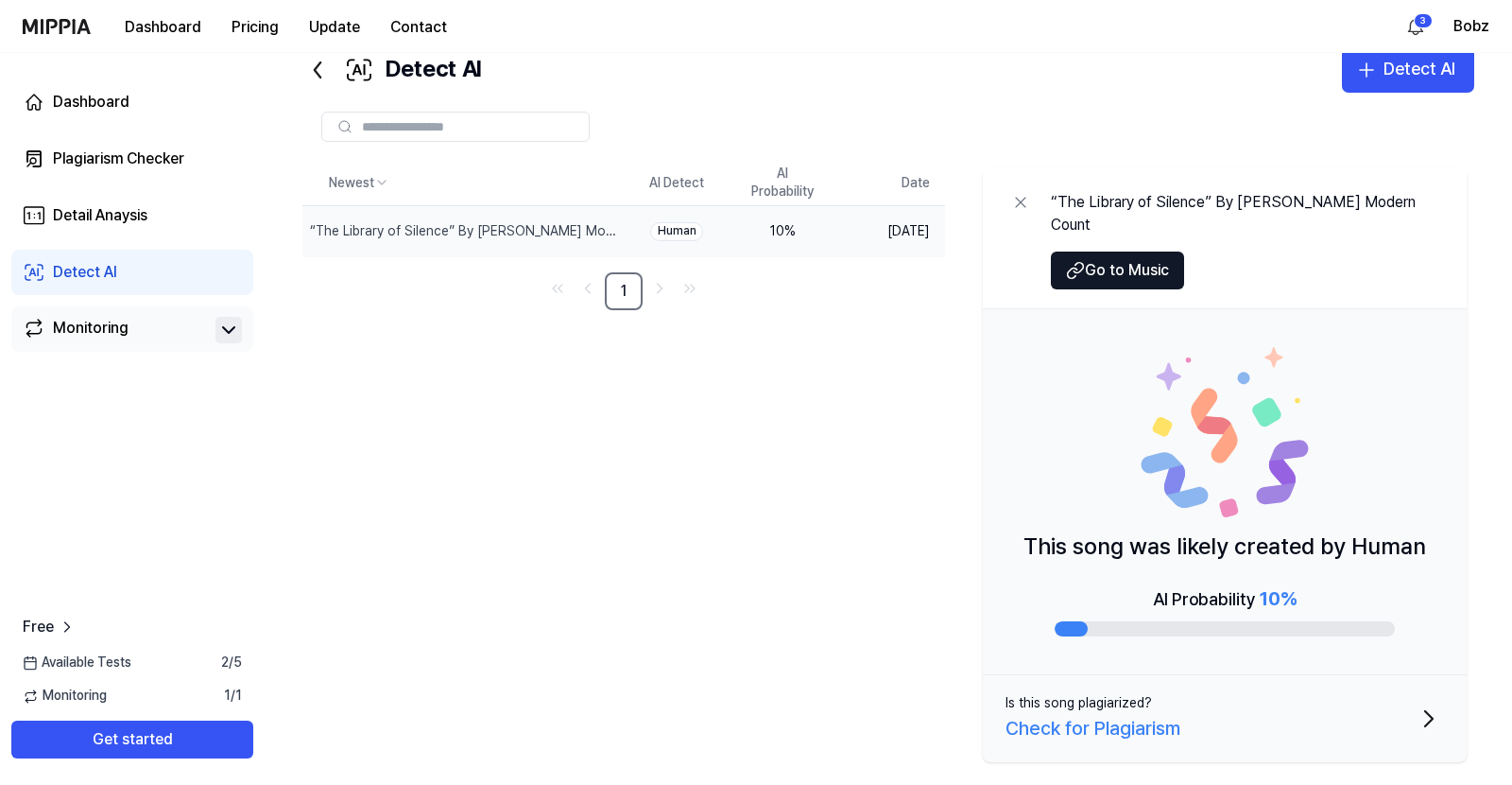
click at [1425, 704] on icon "button" at bounding box center [1429, 719] width 31 height 31
